Goal: Task Accomplishment & Management: Use online tool/utility

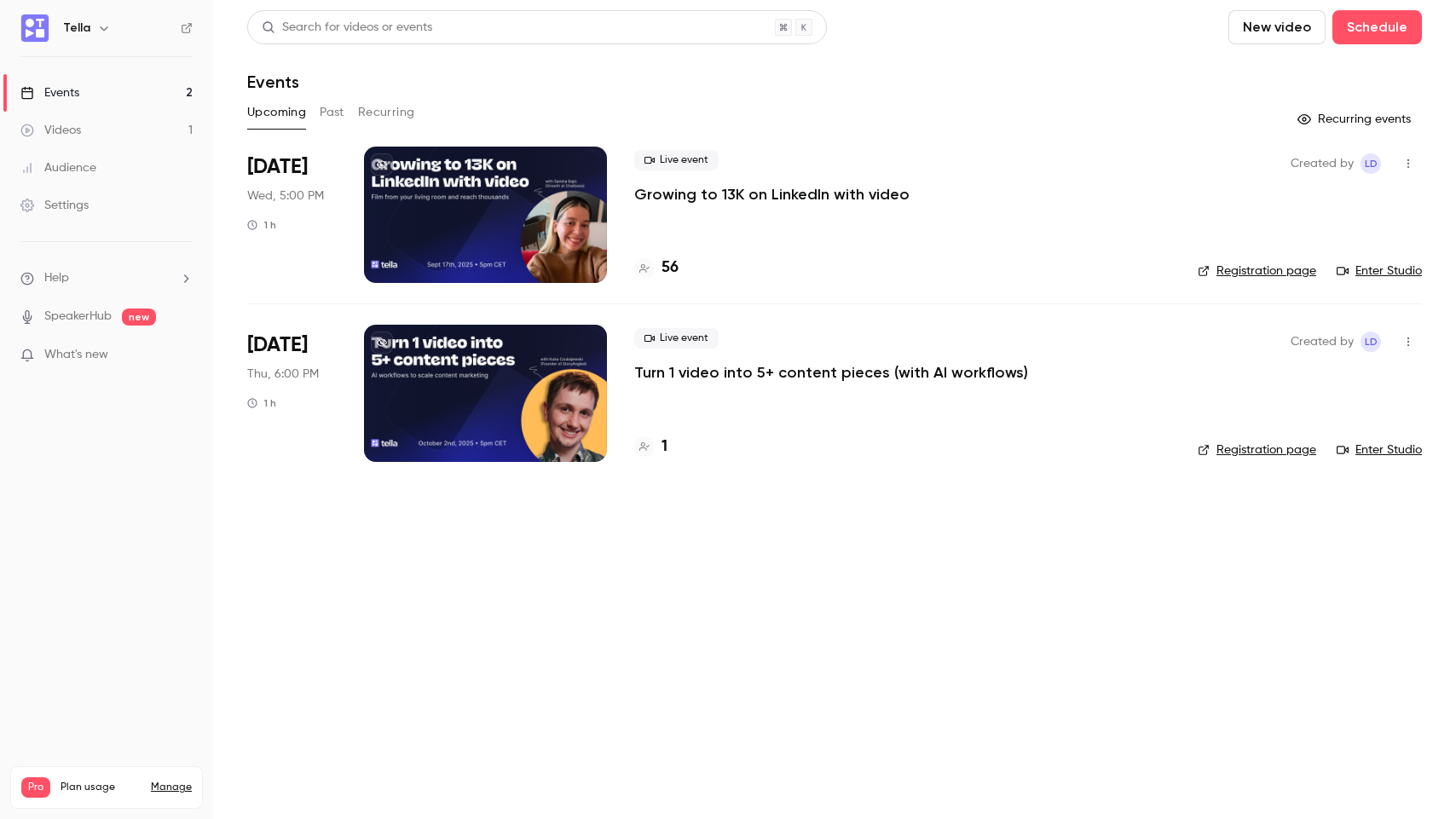
click at [723, 188] on p "Growing to 13K on LinkedIn with video" at bounding box center [772, 195] width 275 height 20
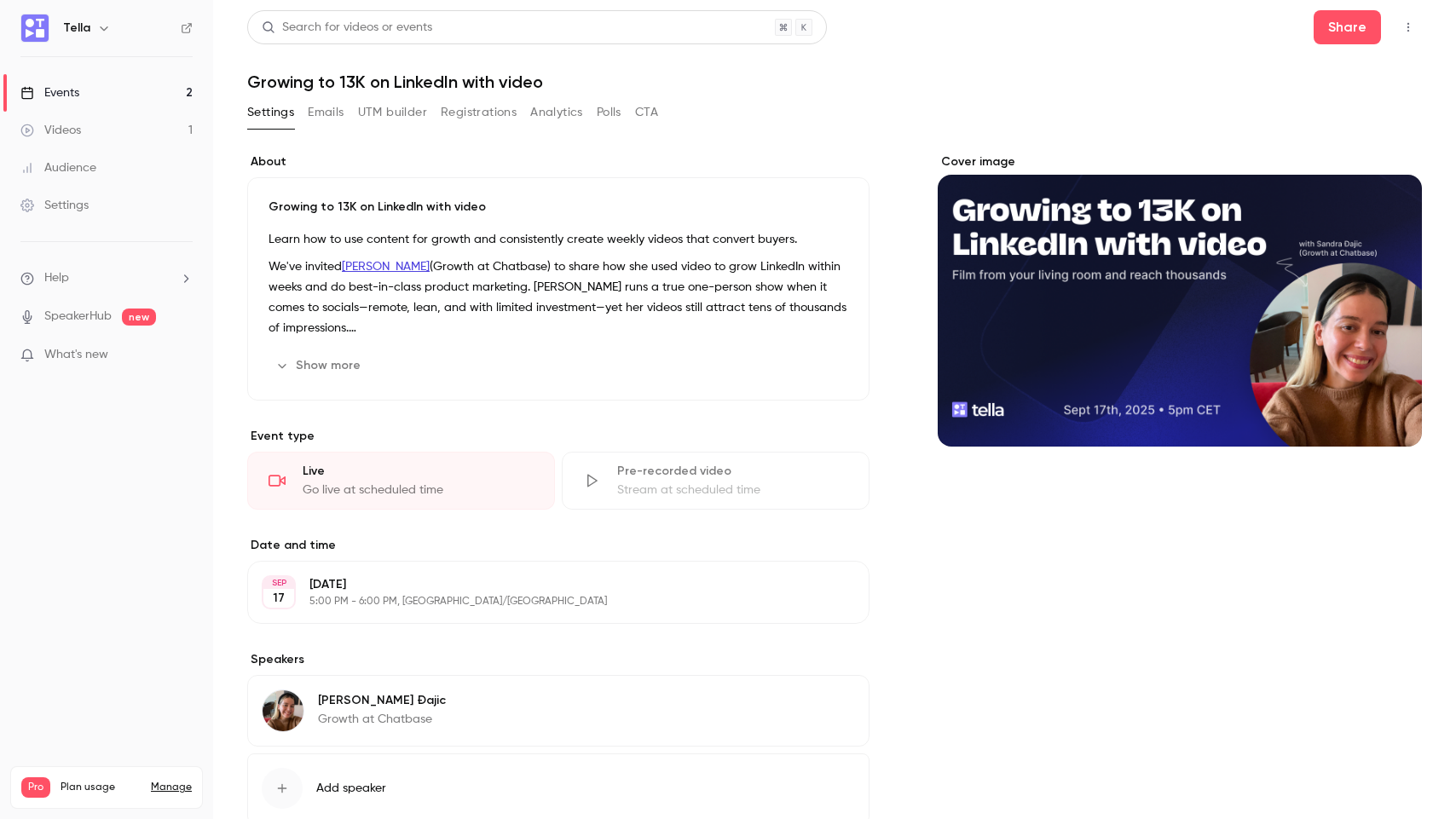
click at [471, 113] on button "Registrations" at bounding box center [479, 113] width 76 height 28
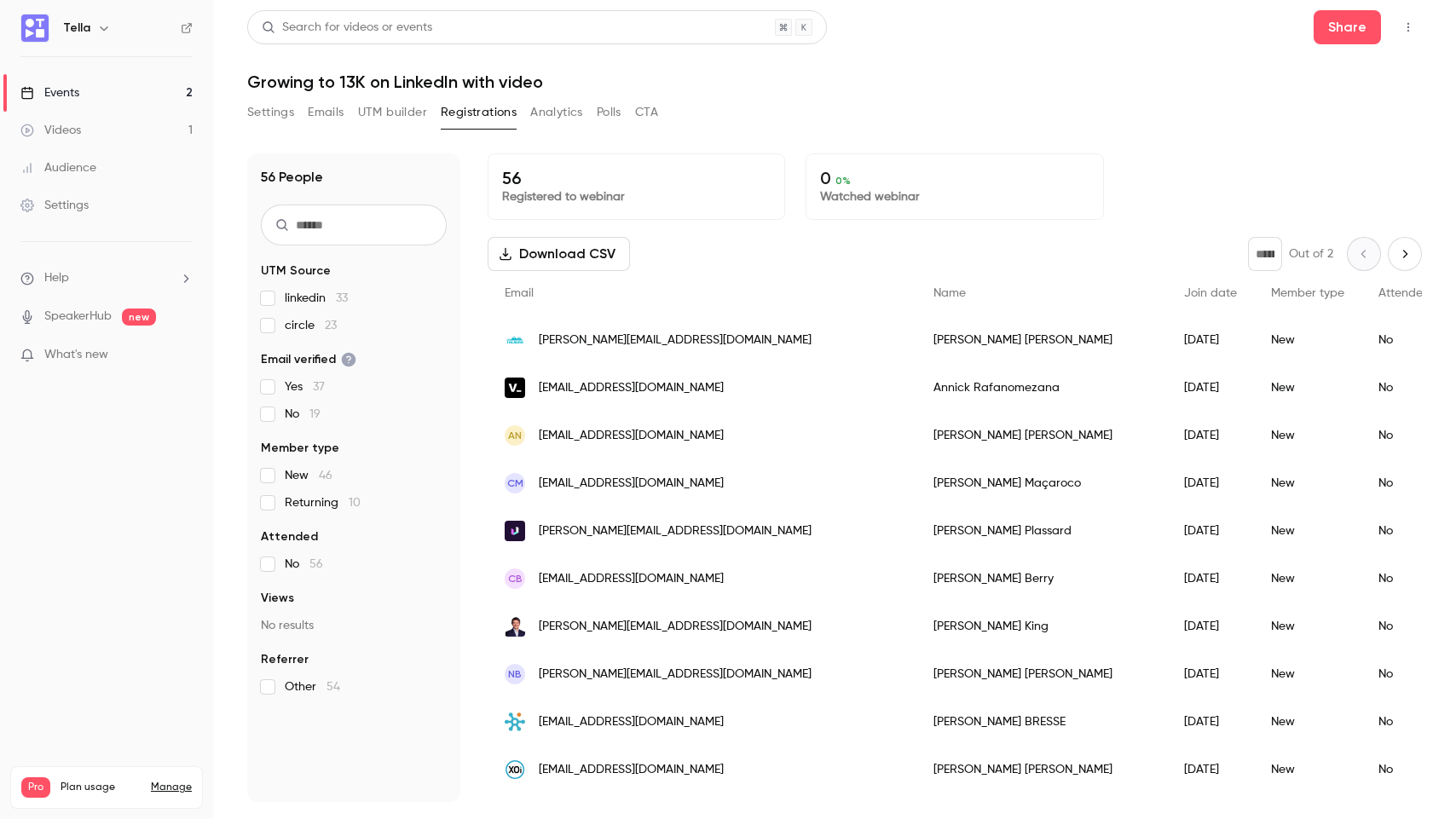
click at [856, 125] on div "Settings Emails UTM builder Registrations Analytics Polls CTA" at bounding box center [834, 115] width 1175 height 34
click at [404, 117] on button "UTM builder" at bounding box center [392, 113] width 69 height 28
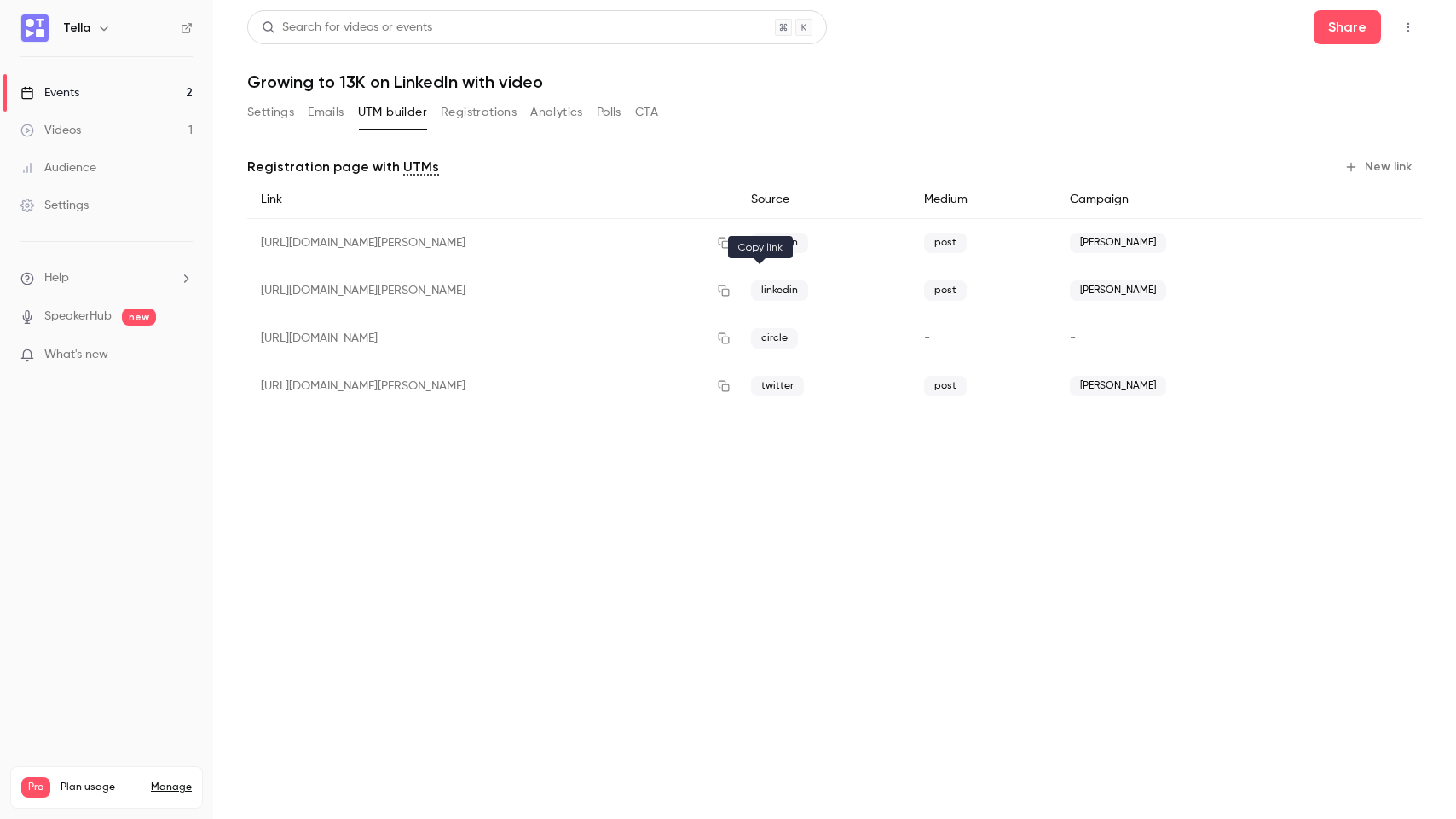
click at [737, 297] on button "button" at bounding box center [724, 291] width 28 height 28
click at [795, 151] on div "Registration page with UTMs New link Link Source Medium Campaign [URL][DOMAIN_N…" at bounding box center [834, 285] width 1175 height 304
